Goal: Communication & Community: Participate in discussion

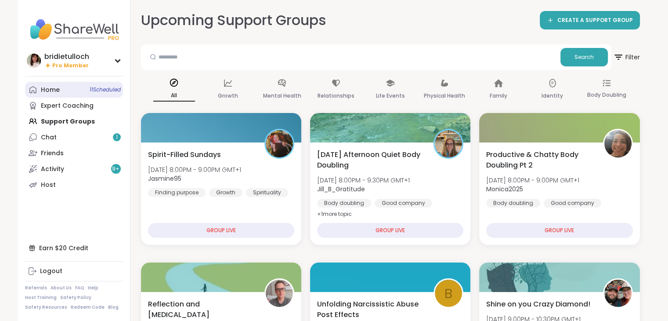
click at [70, 92] on link "Home 11 Scheduled" at bounding box center [74, 90] width 98 height 16
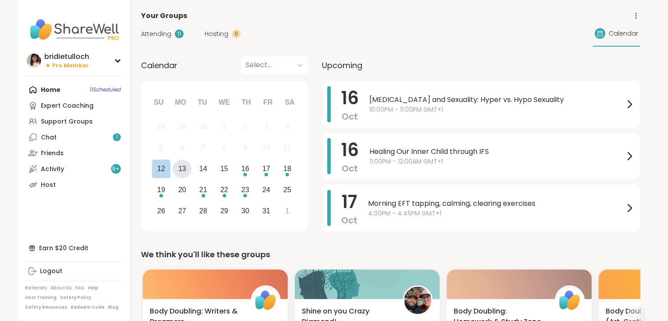
click at [184, 169] on div "13" at bounding box center [182, 168] width 8 height 12
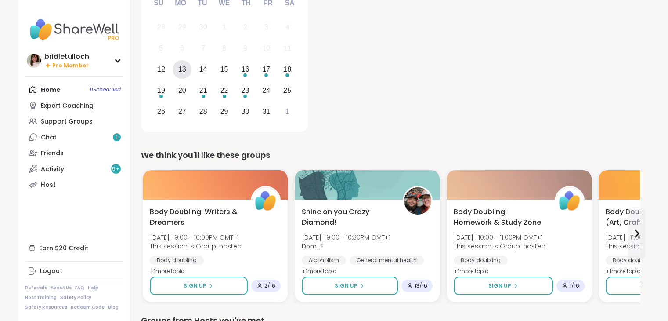
scroll to position [134, 0]
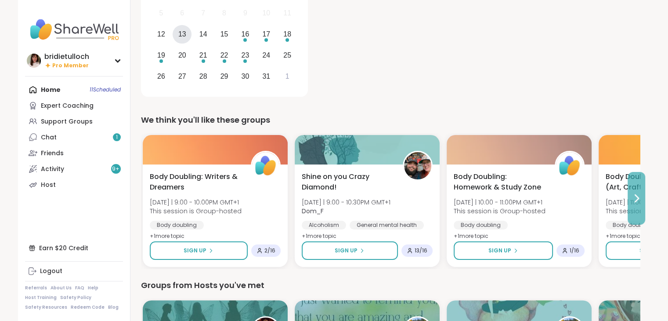
click at [641, 208] on button at bounding box center [637, 198] width 18 height 53
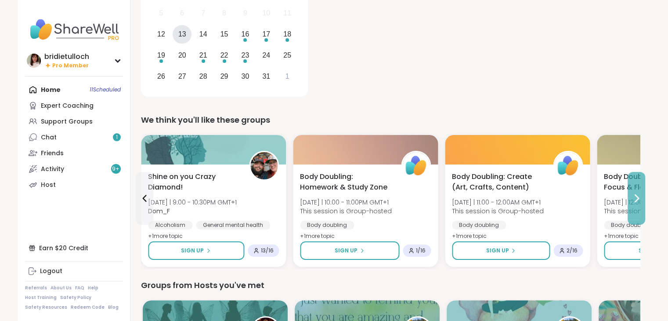
click at [641, 208] on button at bounding box center [637, 198] width 18 height 53
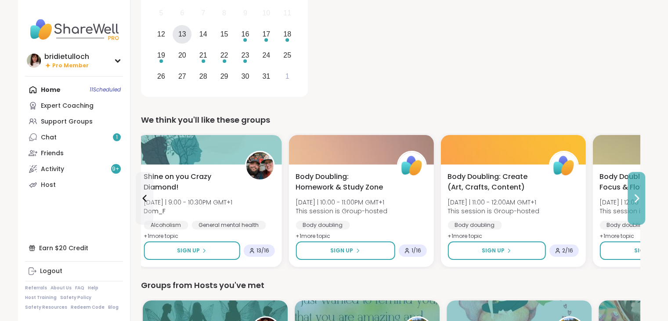
click at [641, 208] on button at bounding box center [637, 198] width 18 height 53
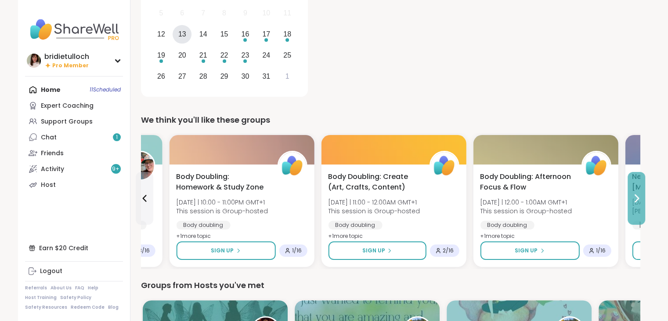
click at [641, 208] on button at bounding box center [637, 198] width 18 height 53
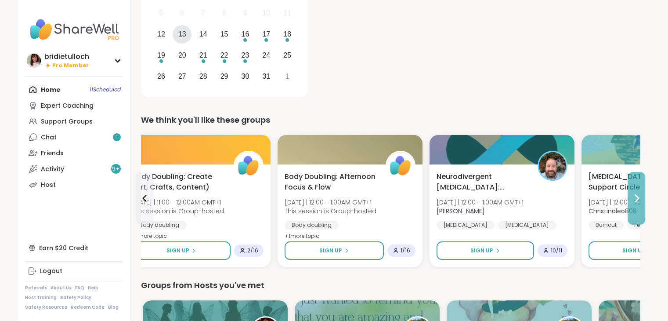
click at [641, 208] on button at bounding box center [637, 198] width 18 height 53
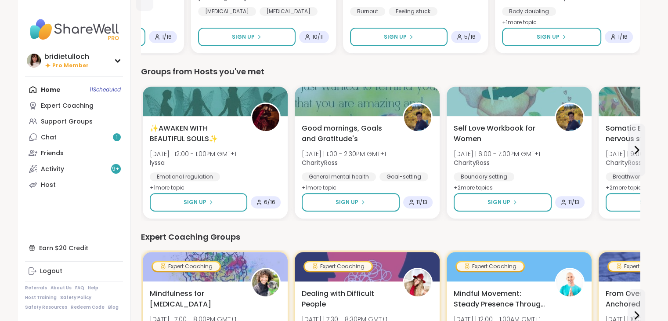
scroll to position [351, 0]
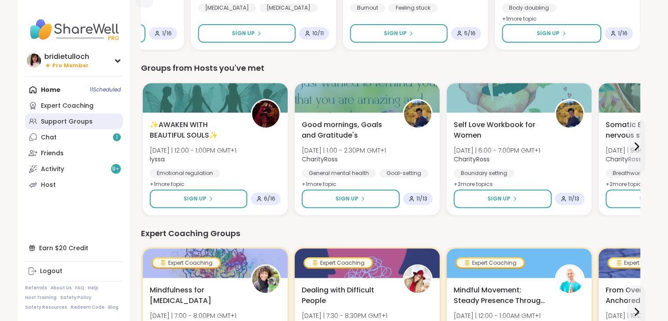
click at [70, 120] on div "Support Groups" at bounding box center [67, 121] width 52 height 9
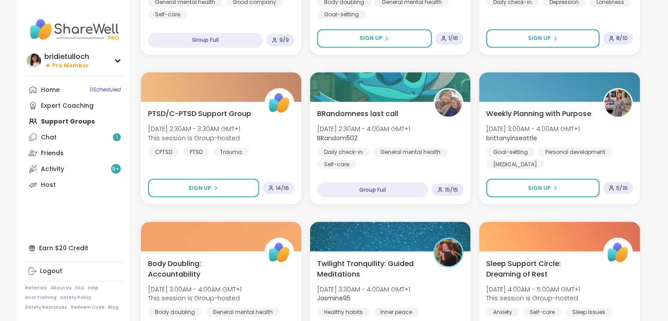
scroll to position [1602, 0]
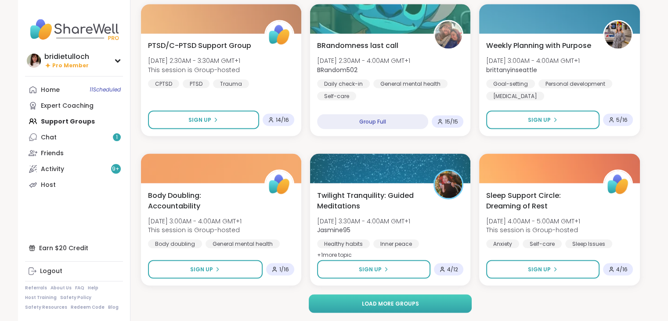
click at [404, 300] on span "Load more groups" at bounding box center [389, 303] width 57 height 8
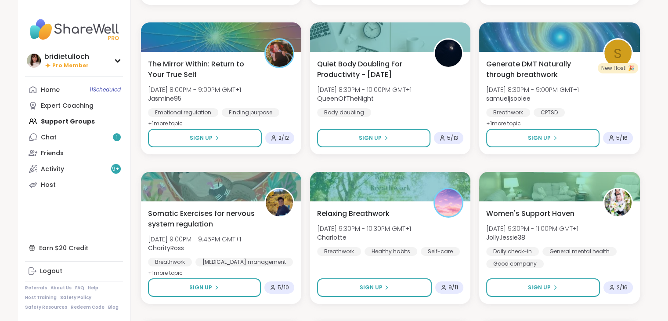
scroll to position [2932, 0]
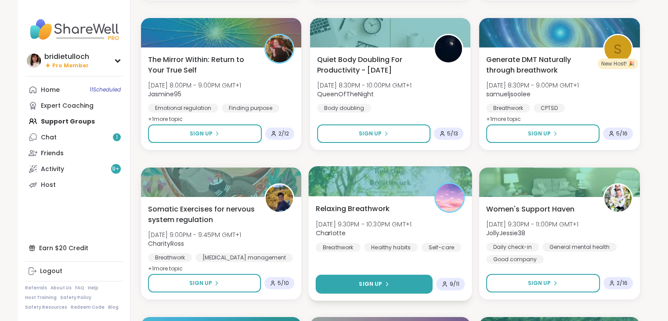
click at [406, 286] on button "Sign Up" at bounding box center [373, 283] width 117 height 19
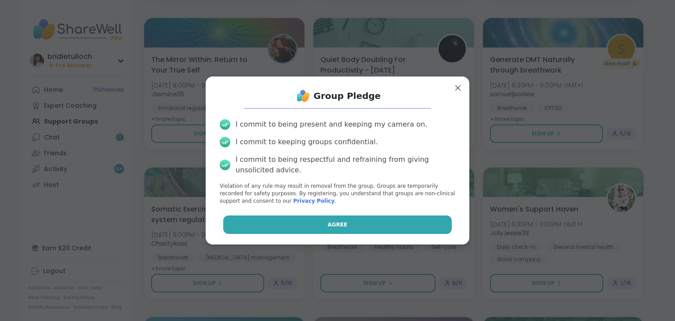
click at [368, 226] on button "Agree" at bounding box center [337, 224] width 229 height 18
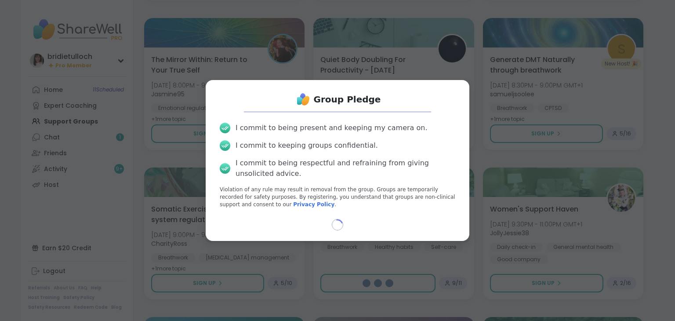
select select "**"
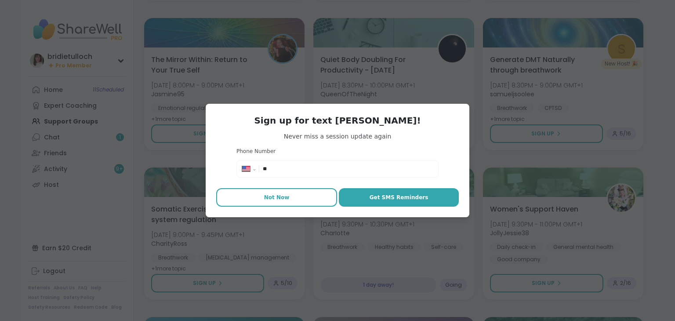
click at [290, 202] on button "Not Now" at bounding box center [276, 197] width 121 height 18
type textarea "*"
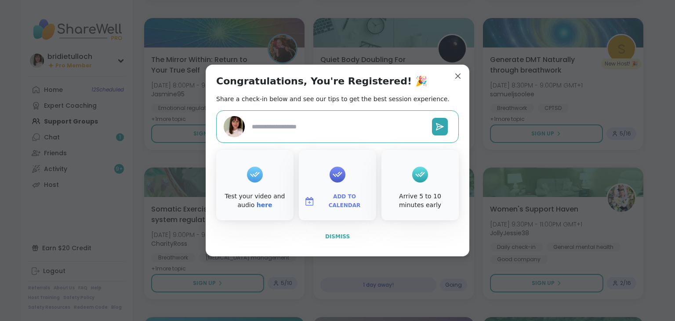
click at [332, 236] on span "Dismiss" at bounding box center [337, 236] width 25 height 6
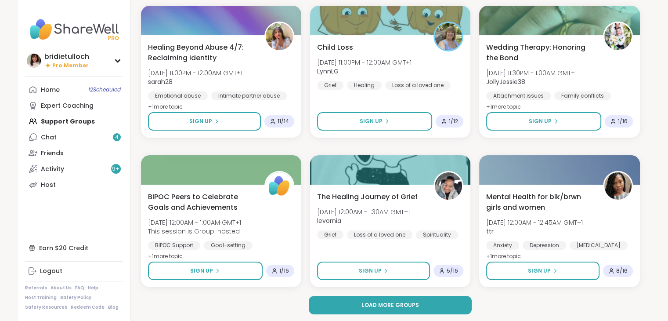
scroll to position [3394, 0]
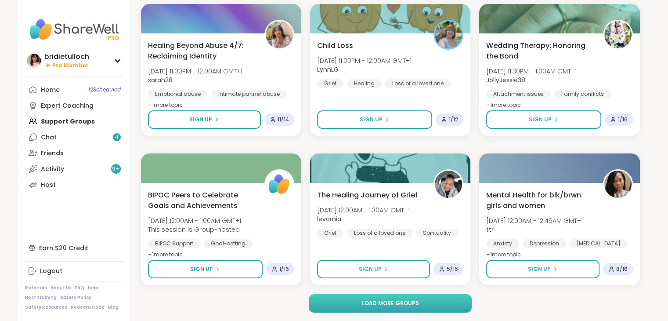
click at [458, 297] on button "Load more groups" at bounding box center [390, 303] width 163 height 18
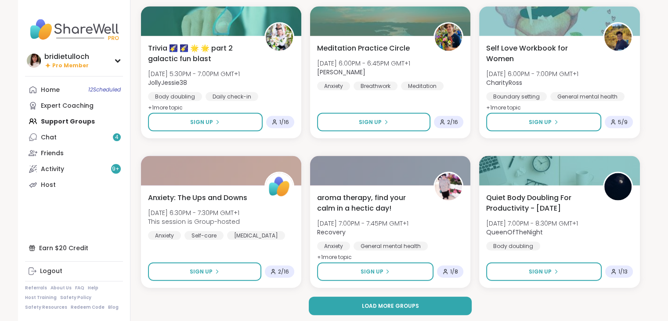
scroll to position [5186, 0]
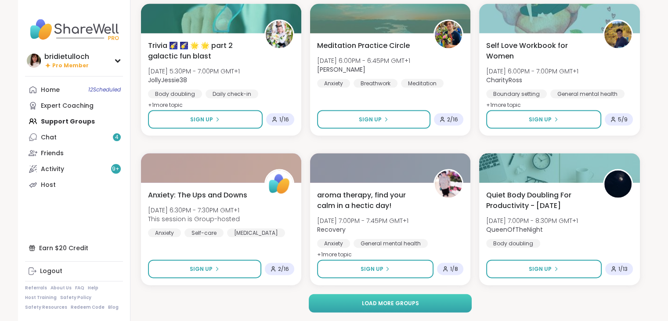
click at [433, 306] on button "Load more groups" at bounding box center [390, 303] width 163 height 18
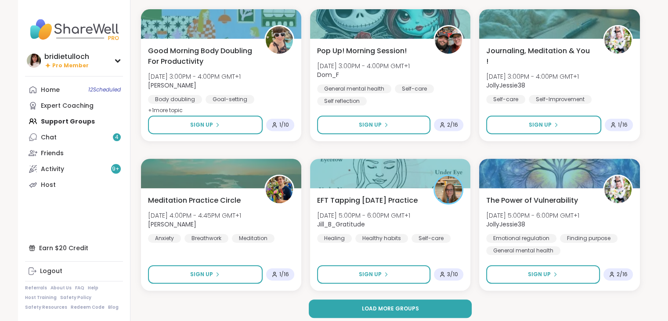
scroll to position [6977, 0]
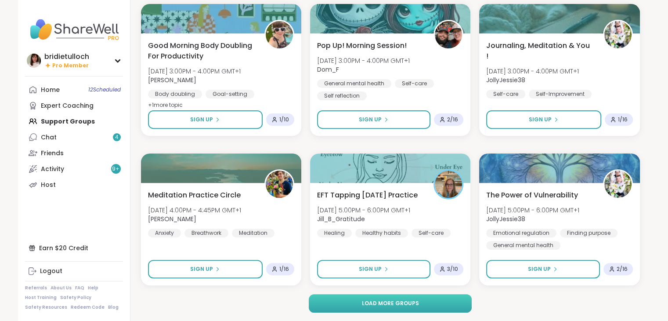
click at [420, 298] on button "Load more groups" at bounding box center [390, 303] width 163 height 18
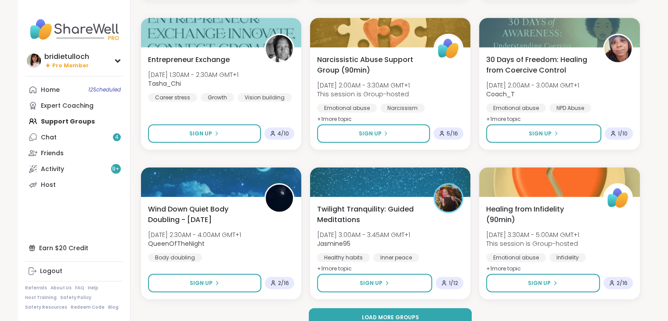
scroll to position [8769, 0]
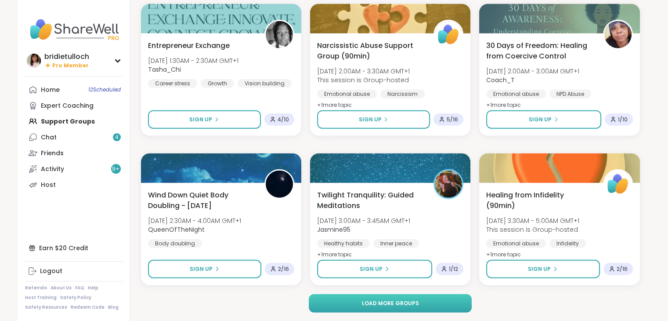
click at [427, 306] on button "Load more groups" at bounding box center [390, 303] width 163 height 18
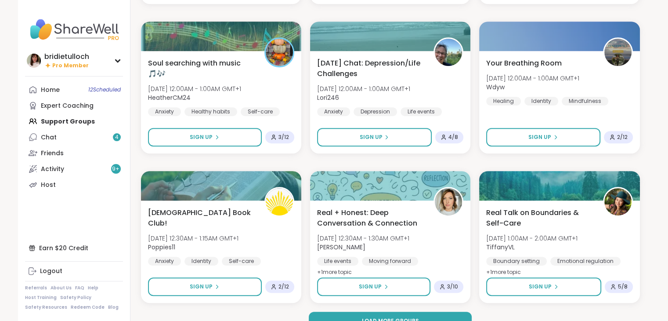
scroll to position [10561, 0]
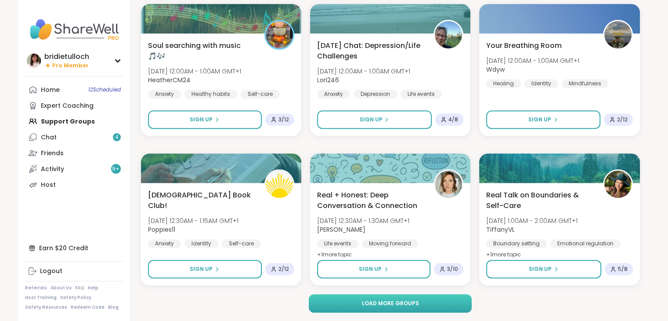
click at [444, 304] on button "Load more groups" at bounding box center [390, 303] width 163 height 18
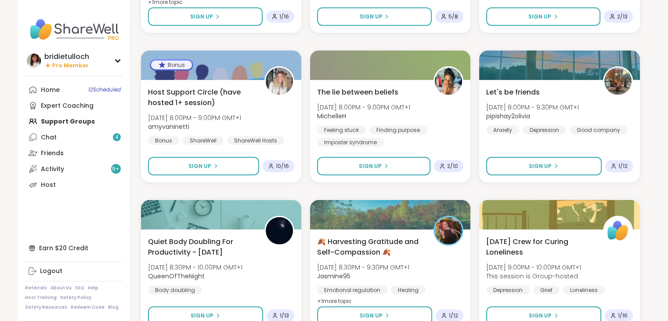
scroll to position [12347, 0]
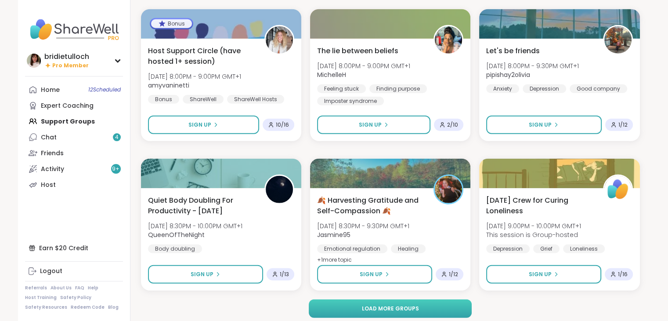
click at [457, 310] on button "Load more groups" at bounding box center [390, 308] width 163 height 18
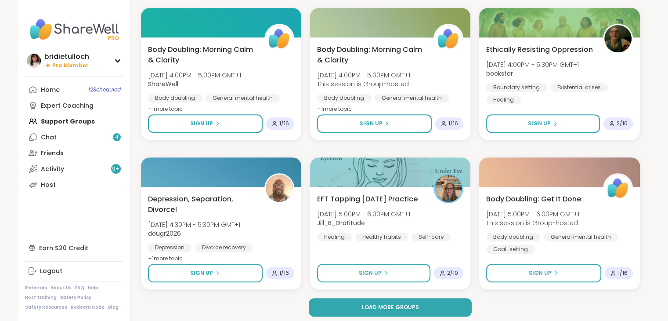
scroll to position [14144, 0]
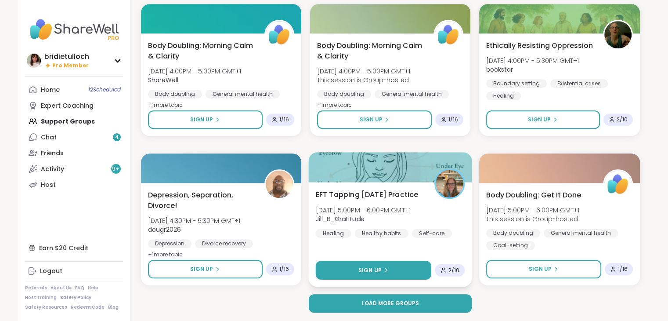
click at [410, 264] on button "Sign Up" at bounding box center [372, 269] width 115 height 19
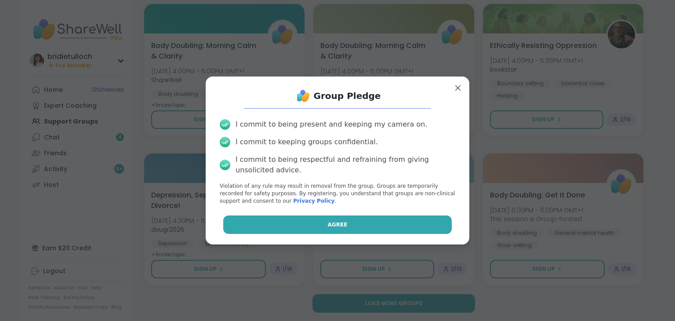
click at [381, 227] on button "Agree" at bounding box center [337, 224] width 229 height 18
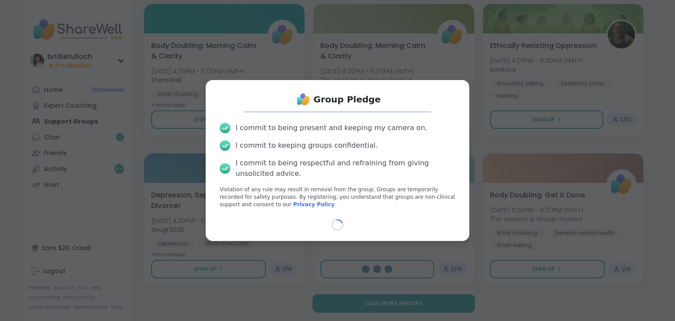
select select "**"
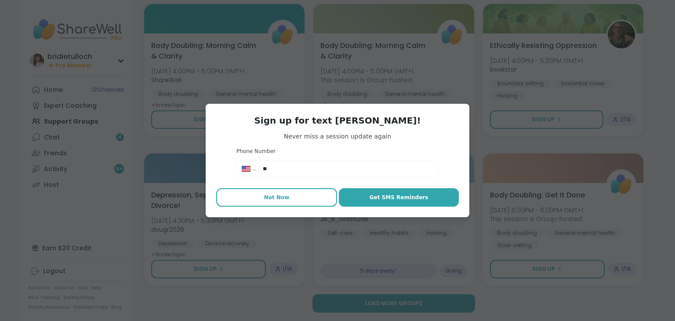
click at [278, 197] on span "Not Now" at bounding box center [276, 197] width 25 height 8
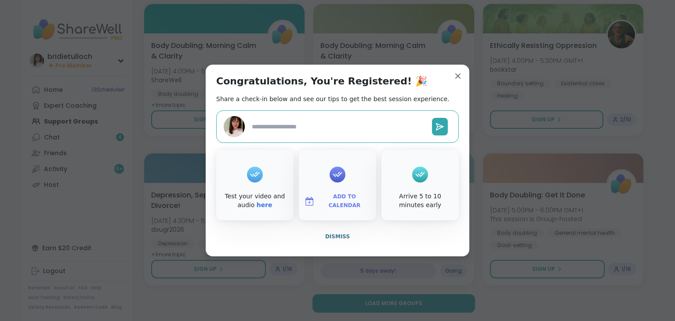
type textarea "*"
click at [329, 235] on span "Dismiss" at bounding box center [337, 236] width 25 height 6
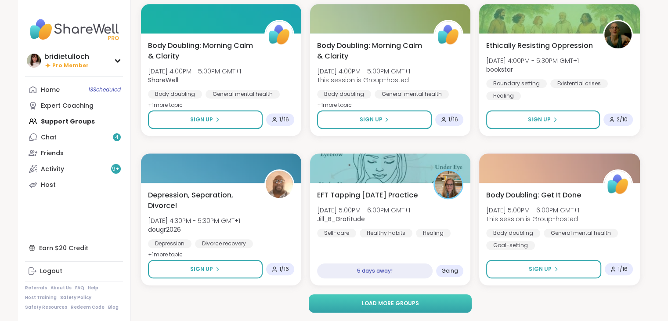
click at [430, 307] on button "Load more groups" at bounding box center [390, 303] width 163 height 18
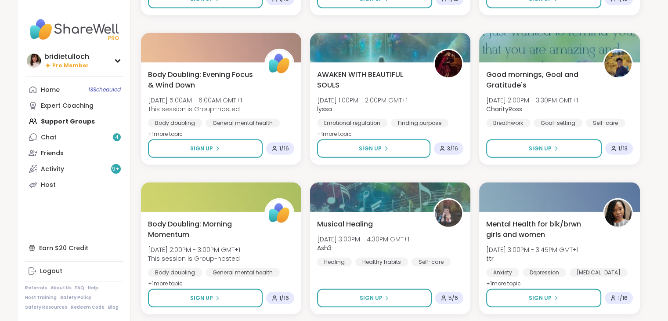
scroll to position [15936, 0]
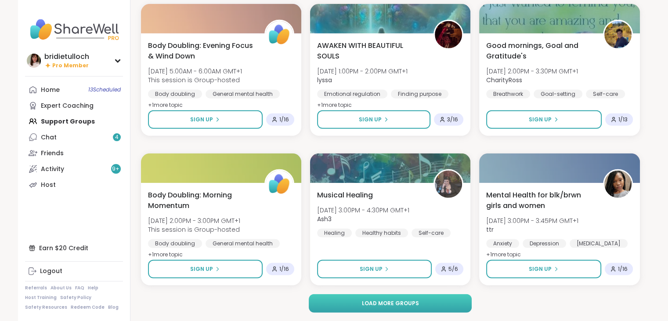
click at [457, 300] on button "Load more groups" at bounding box center [390, 303] width 163 height 18
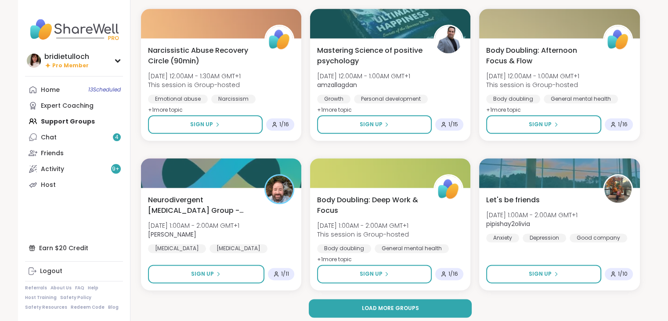
scroll to position [17728, 0]
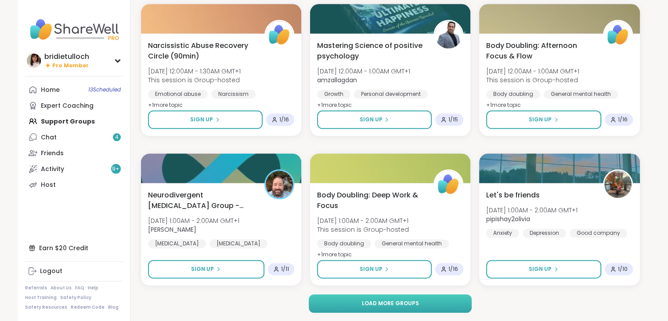
click at [422, 300] on button "Load more groups" at bounding box center [390, 303] width 163 height 18
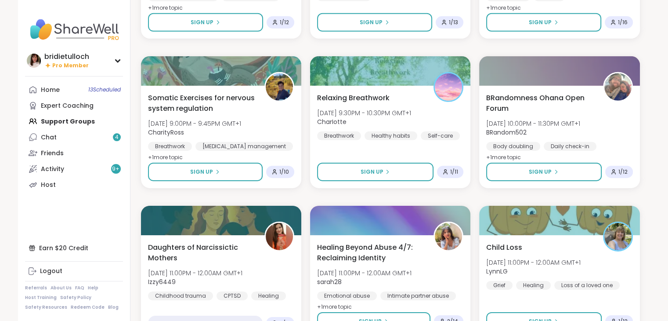
scroll to position [19520, 0]
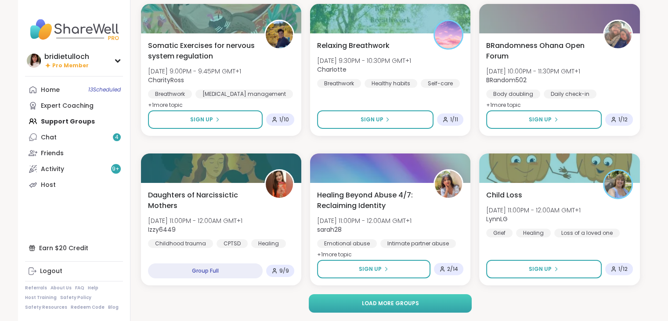
click at [446, 303] on button "Load more groups" at bounding box center [390, 303] width 163 height 18
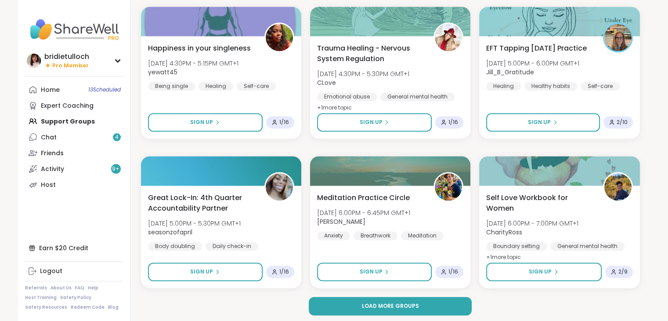
scroll to position [21311, 0]
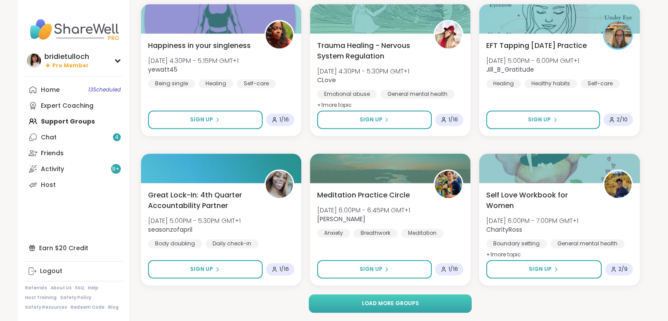
click at [455, 303] on button "Load more groups" at bounding box center [390, 303] width 163 height 18
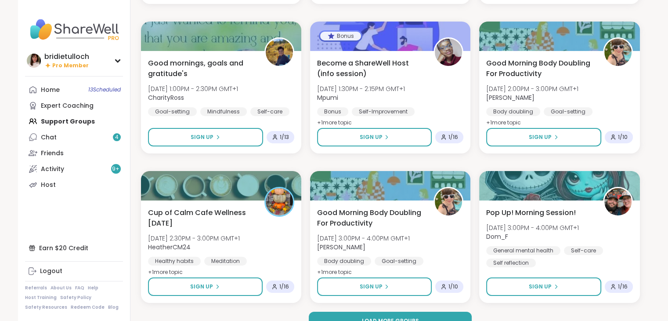
scroll to position [23103, 0]
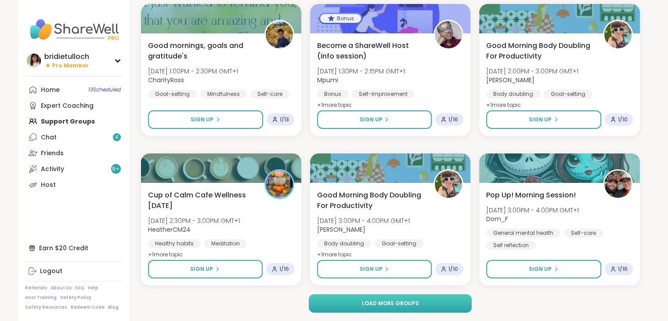
click at [436, 303] on button "Load more groups" at bounding box center [390, 303] width 163 height 18
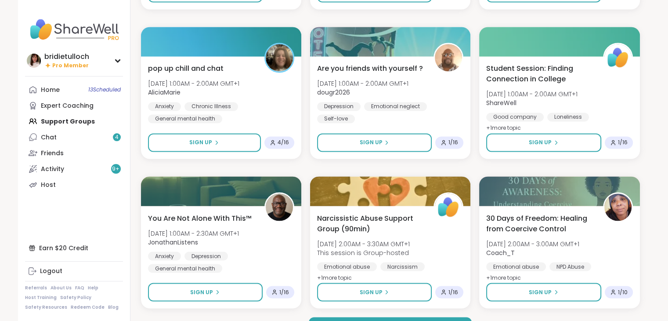
scroll to position [24895, 0]
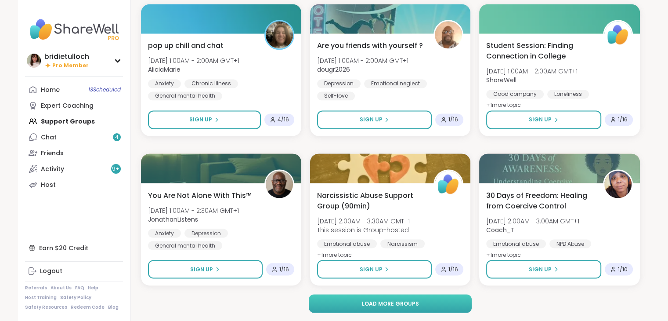
click at [450, 302] on button "Load more groups" at bounding box center [390, 303] width 163 height 18
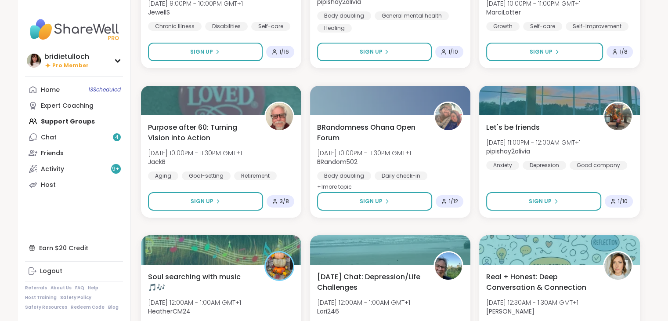
scroll to position [26687, 0]
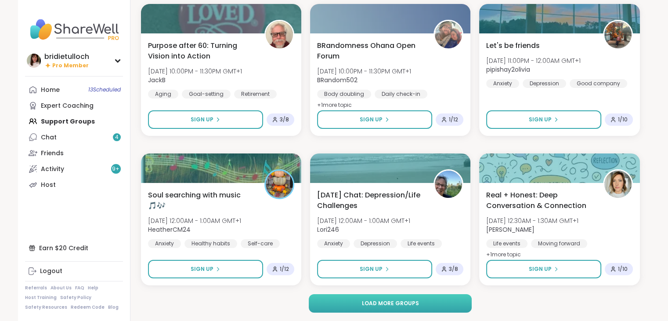
click at [455, 297] on button "Load more groups" at bounding box center [390, 303] width 163 height 18
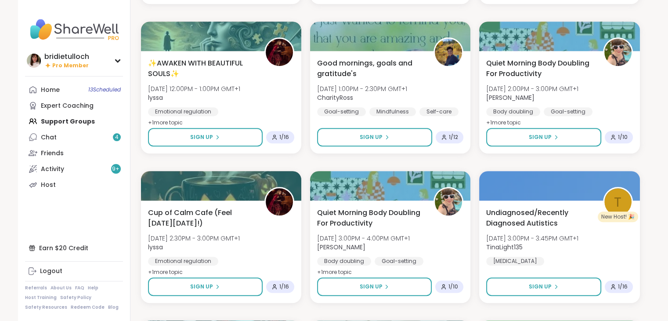
scroll to position [27419, 0]
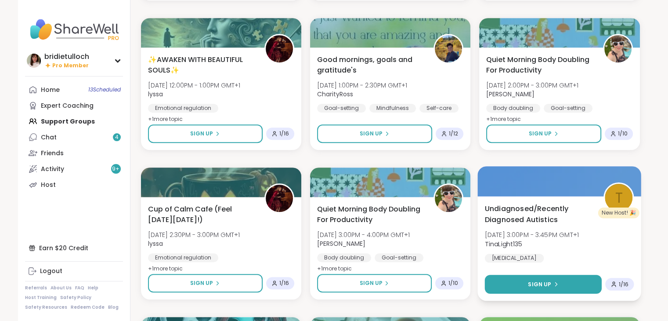
click at [582, 284] on button "Sign Up" at bounding box center [543, 283] width 117 height 19
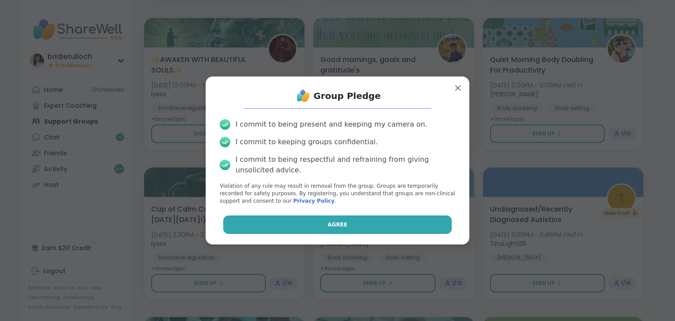
click at [415, 227] on button "Agree" at bounding box center [337, 224] width 229 height 18
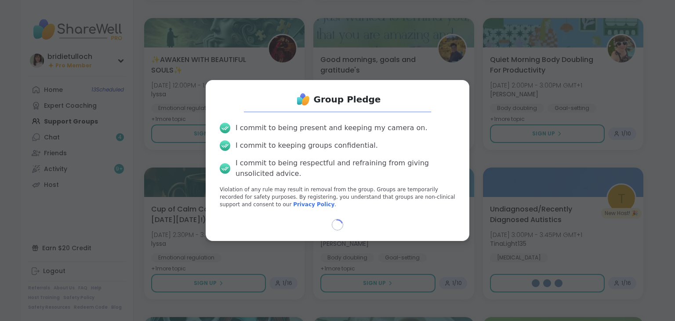
select select "**"
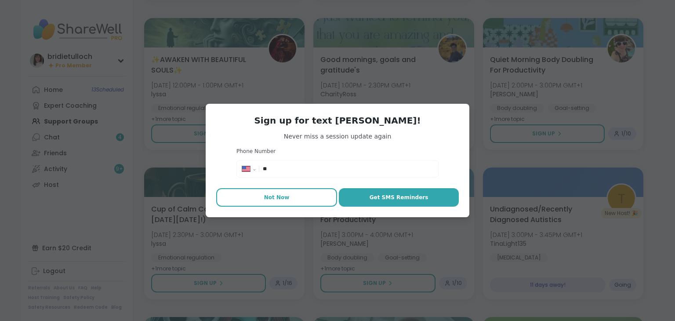
click at [278, 196] on span "Not Now" at bounding box center [276, 197] width 25 height 8
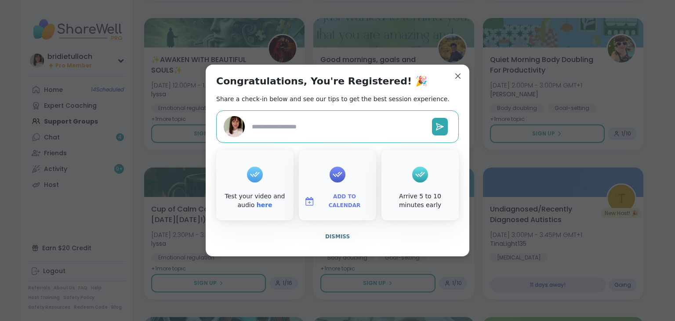
type textarea "*"
click at [331, 236] on span "Dismiss" at bounding box center [337, 236] width 25 height 6
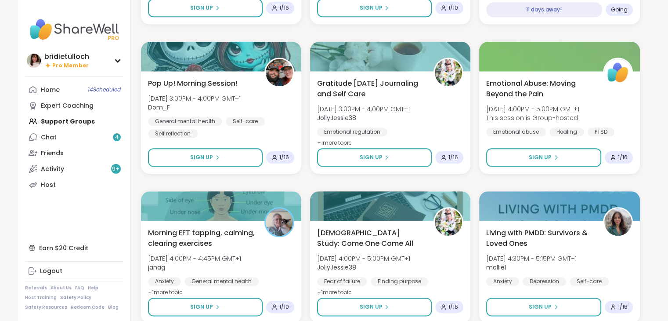
scroll to position [27712, 0]
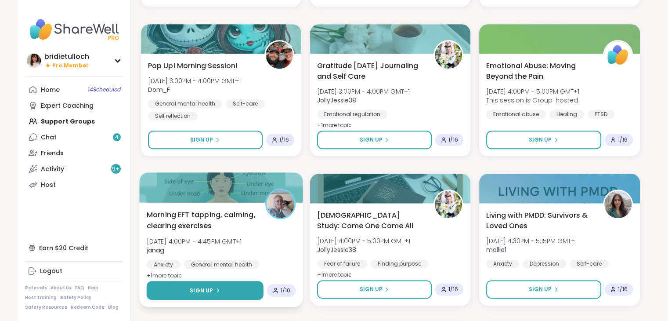
click at [245, 287] on button "Sign Up" at bounding box center [204, 290] width 117 height 19
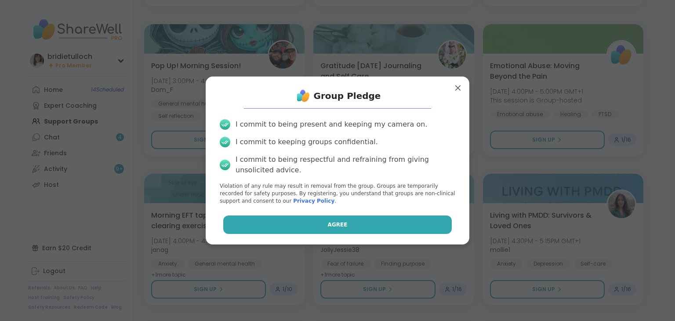
click at [260, 227] on button "Agree" at bounding box center [337, 224] width 229 height 18
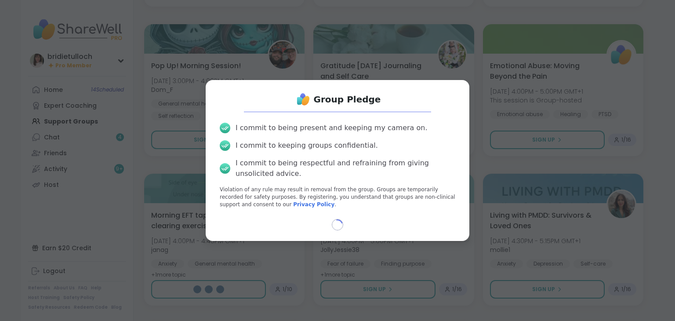
select select "**"
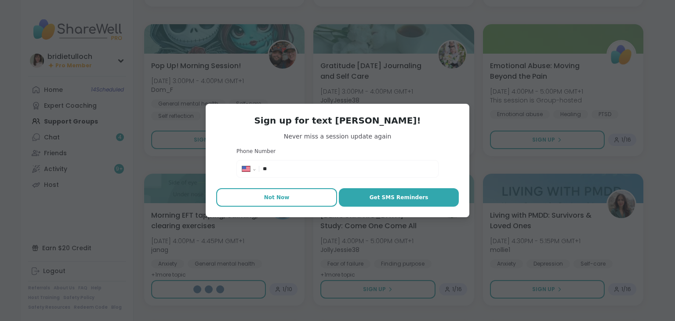
click at [271, 195] on span "Not Now" at bounding box center [276, 197] width 25 height 8
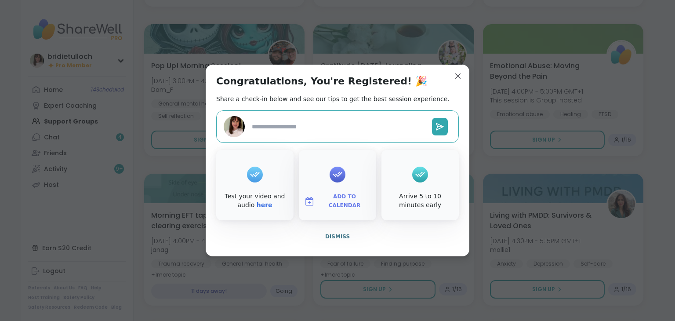
type textarea "*"
click at [336, 236] on span "Dismiss" at bounding box center [337, 236] width 25 height 6
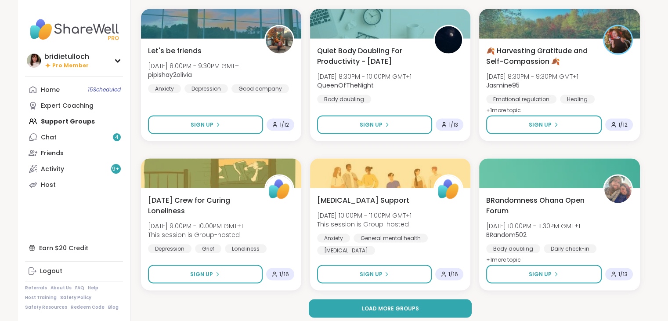
scroll to position [28478, 0]
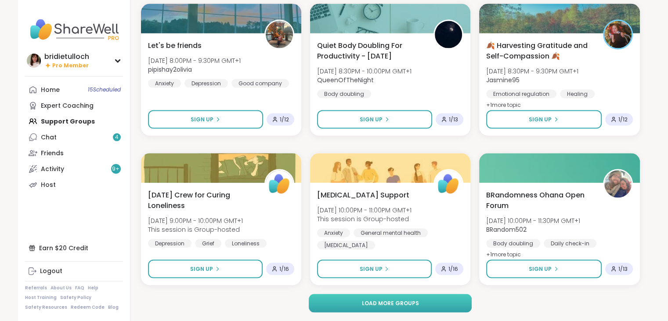
click at [384, 303] on span "Load more groups" at bounding box center [389, 303] width 57 height 8
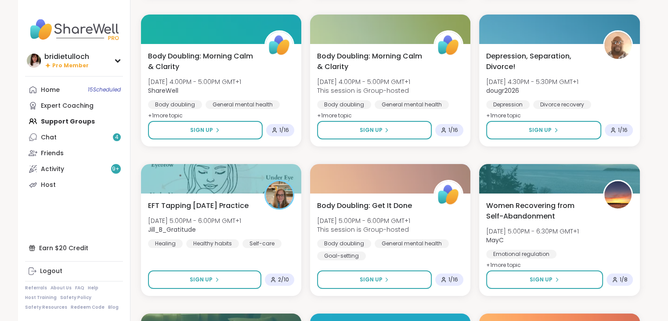
scroll to position [30118, 0]
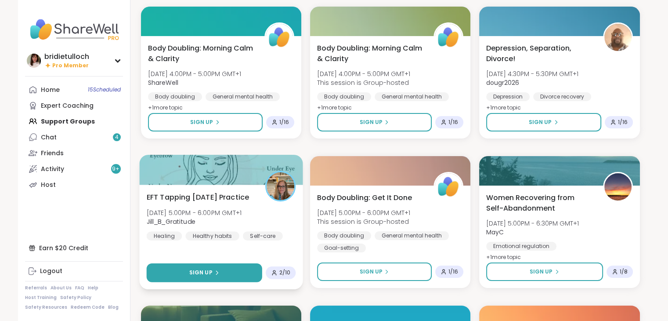
click at [205, 275] on span "Sign Up" at bounding box center [200, 272] width 23 height 8
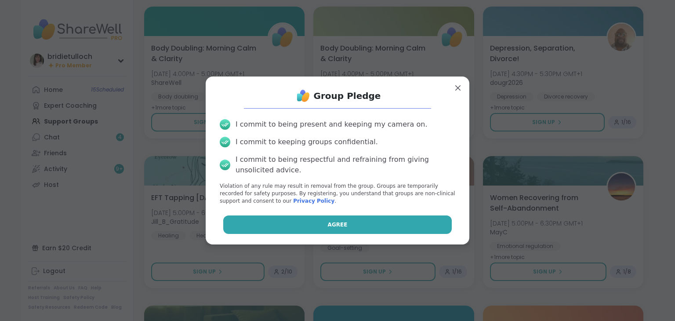
click at [258, 225] on button "Agree" at bounding box center [337, 224] width 229 height 18
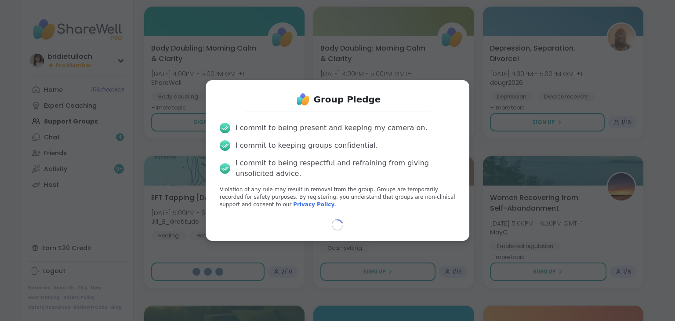
select select "**"
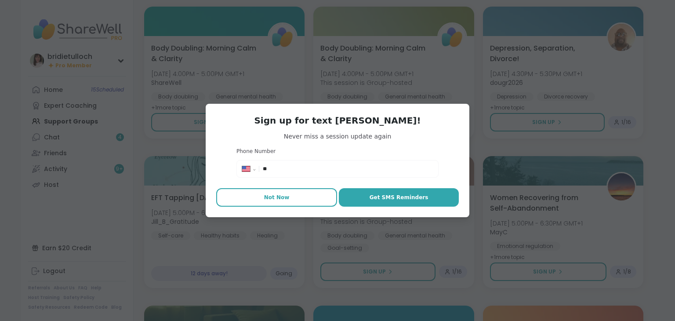
click at [271, 195] on span "Not Now" at bounding box center [276, 197] width 25 height 8
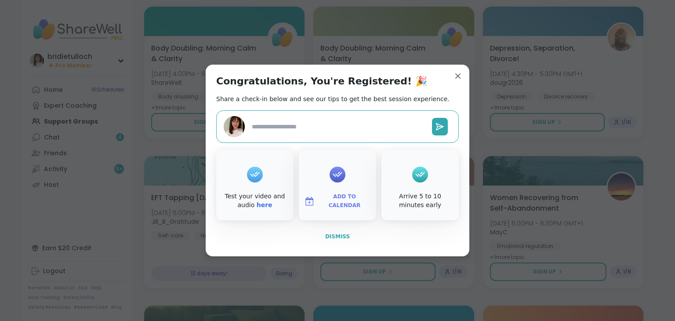
click at [336, 234] on span "Dismiss" at bounding box center [337, 236] width 25 height 6
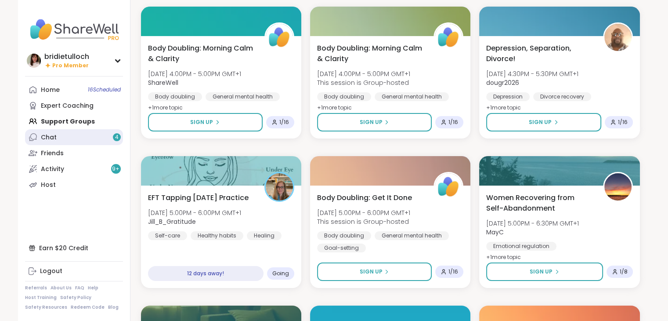
click at [59, 135] on link "Chat 4" at bounding box center [74, 137] width 98 height 16
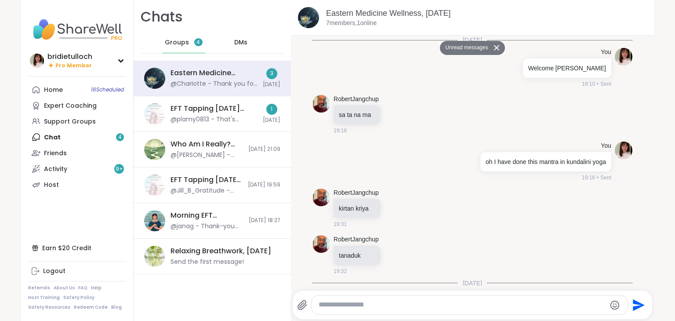
scroll to position [331, 0]
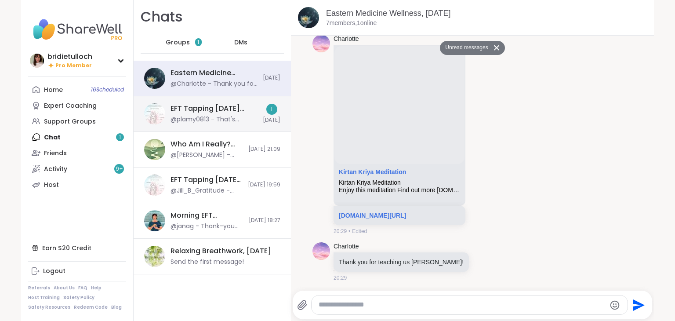
click at [240, 111] on div "EFT Tapping [DATE] Practice, [DATE]" at bounding box center [213, 109] width 87 height 10
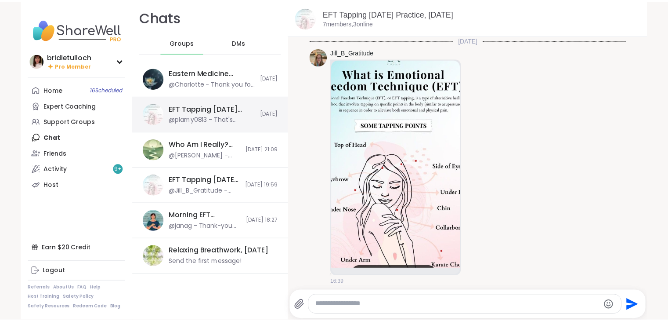
scroll to position [1567, 0]
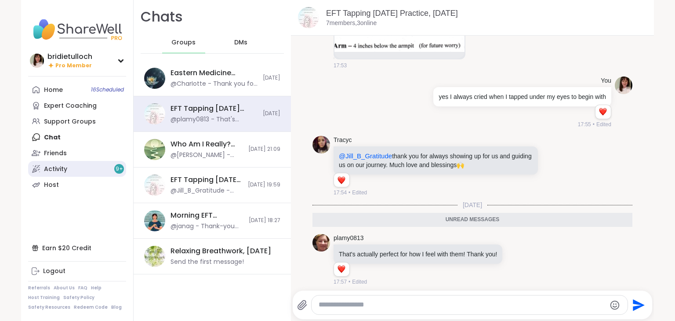
click at [61, 169] on div "Activity 9 +" at bounding box center [55, 169] width 23 height 9
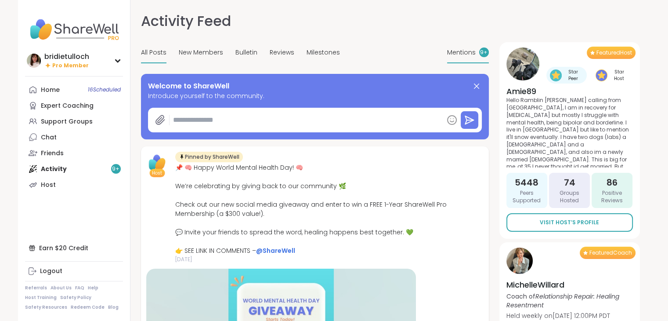
click at [467, 50] on span "Mentions" at bounding box center [461, 52] width 29 height 9
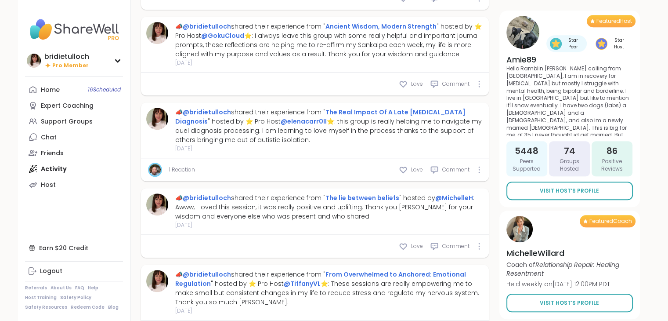
scroll to position [676, 0]
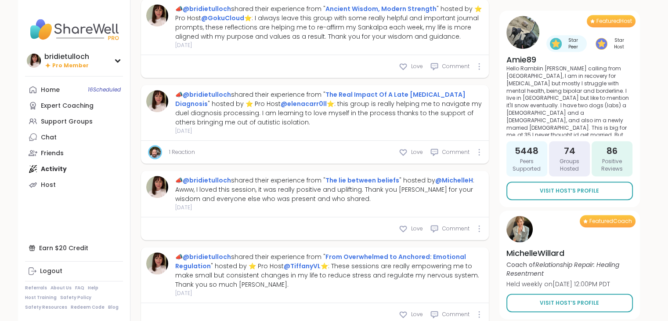
click at [186, 150] on link "1 Reaction" at bounding box center [182, 152] width 26 height 8
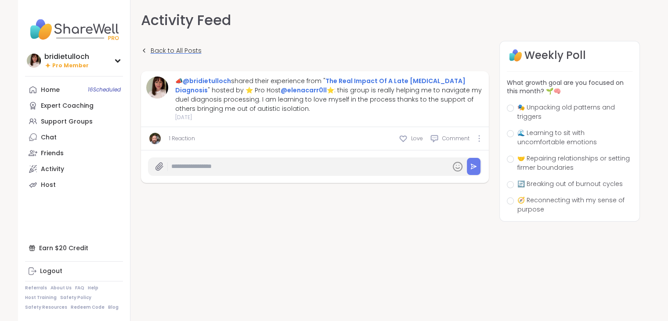
drag, startPoint x: 271, startPoint y: 21, endPoint x: 144, endPoint y: 51, distance: 130.2
click at [144, 51] on div "Activity Feed Back to All Posts 📣 @bridietulloch shared their experience from "…" at bounding box center [390, 139] width 499 height 256
click at [144, 51] on icon at bounding box center [144, 51] width 2 height 4
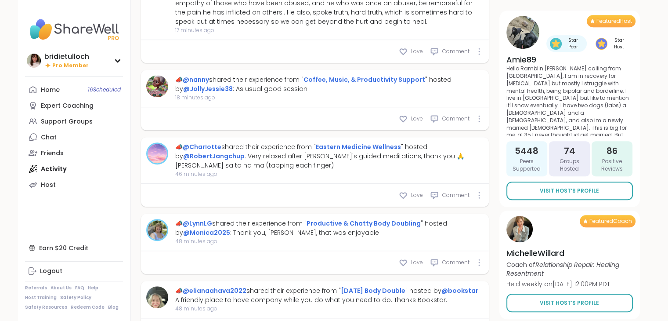
scroll to position [603, 0]
click at [404, 199] on icon at bounding box center [403, 194] width 9 height 9
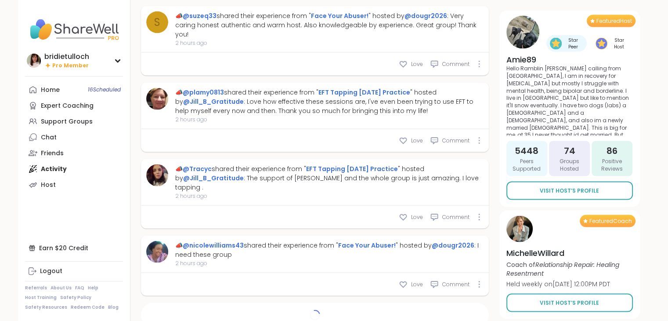
scroll to position [1725, 0]
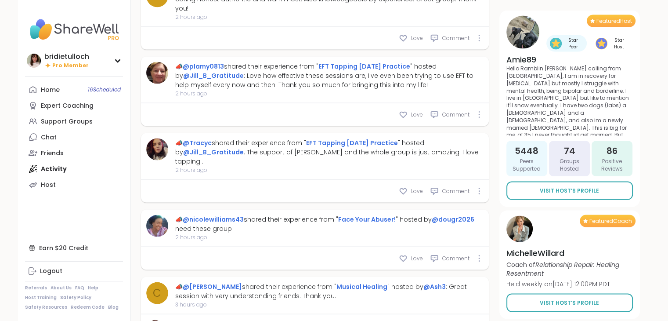
type textarea "*"
click at [90, 105] on div "Expert Coaching" at bounding box center [67, 105] width 53 height 9
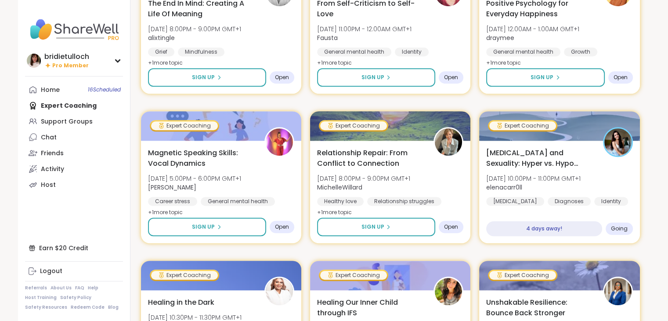
scroll to position [632, 0]
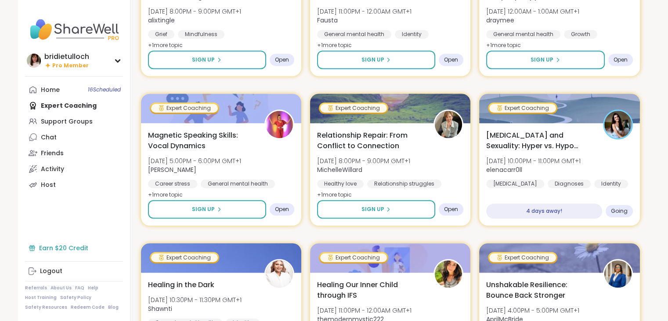
click at [81, 248] on div "Earn $20 Credit" at bounding box center [74, 248] width 98 height 16
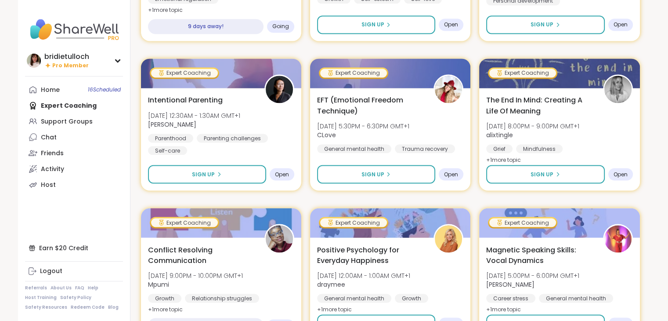
scroll to position [1587, 0]
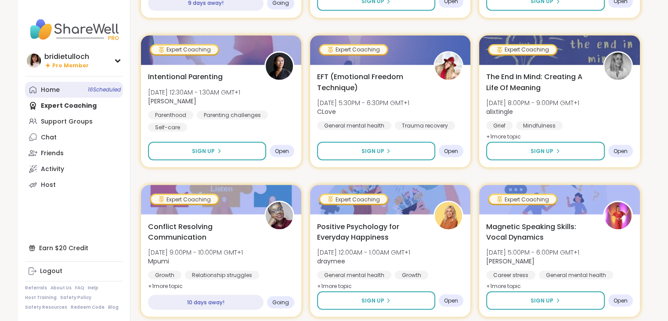
click at [49, 90] on div "Home 16 Scheduled" at bounding box center [50, 90] width 19 height 9
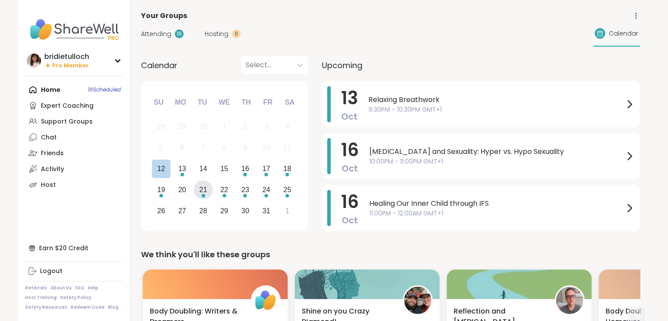
click at [202, 192] on div "21" at bounding box center [203, 190] width 8 height 12
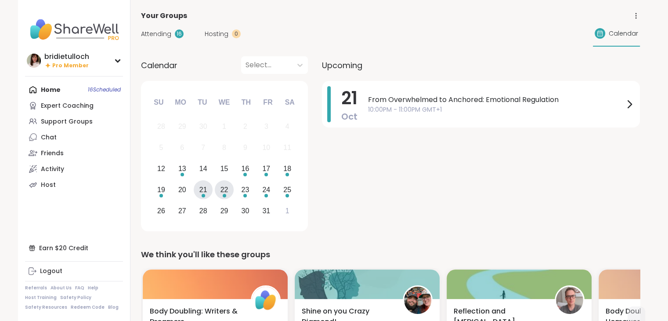
click at [224, 190] on div "22" at bounding box center [224, 190] width 8 height 12
click at [245, 188] on div "23" at bounding box center [246, 190] width 8 height 12
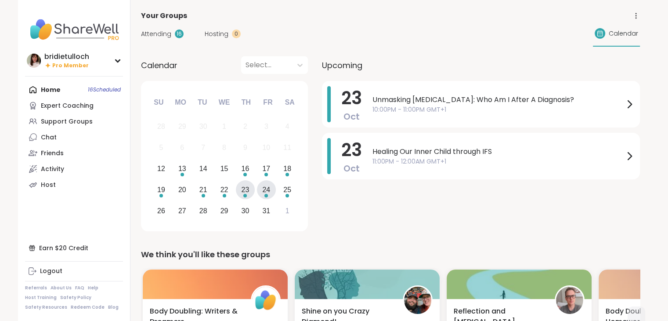
click at [267, 188] on div "24" at bounding box center [266, 190] width 8 height 12
click at [119, 60] on icon at bounding box center [117, 61] width 4 height 2
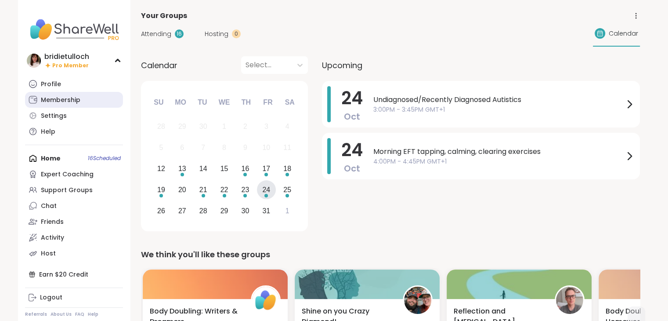
click at [83, 97] on link "Membership" at bounding box center [74, 100] width 98 height 16
